Goal: Task Accomplishment & Management: Manage account settings

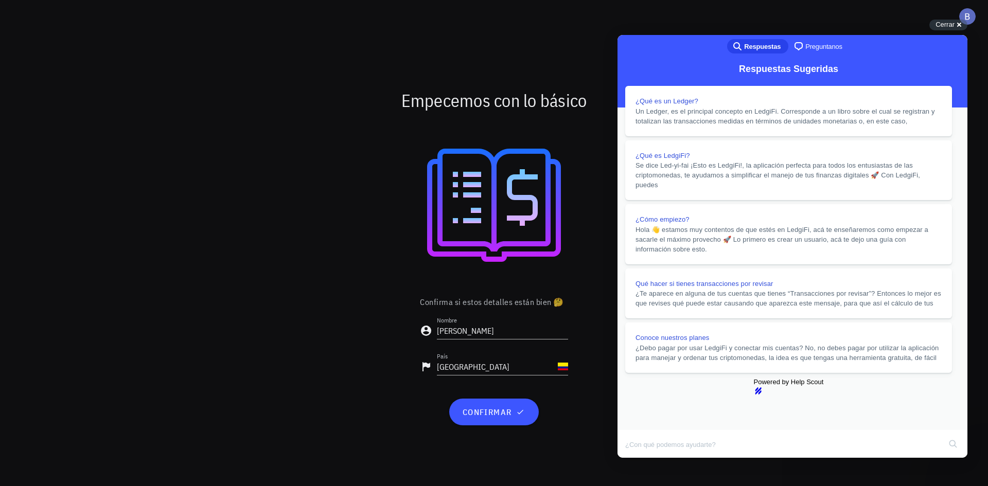
scroll to position [198, 0]
click at [636, 458] on button "Close" at bounding box center [627, 464] width 19 height 13
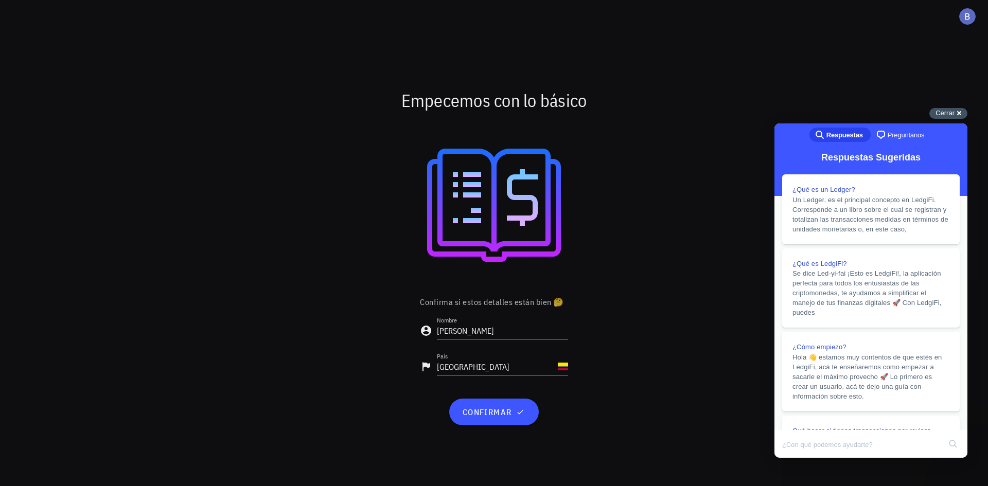
click at [955, 113] on div "Cerrar cross-small" at bounding box center [948, 113] width 38 height 11
